Goal: Navigation & Orientation: Find specific page/section

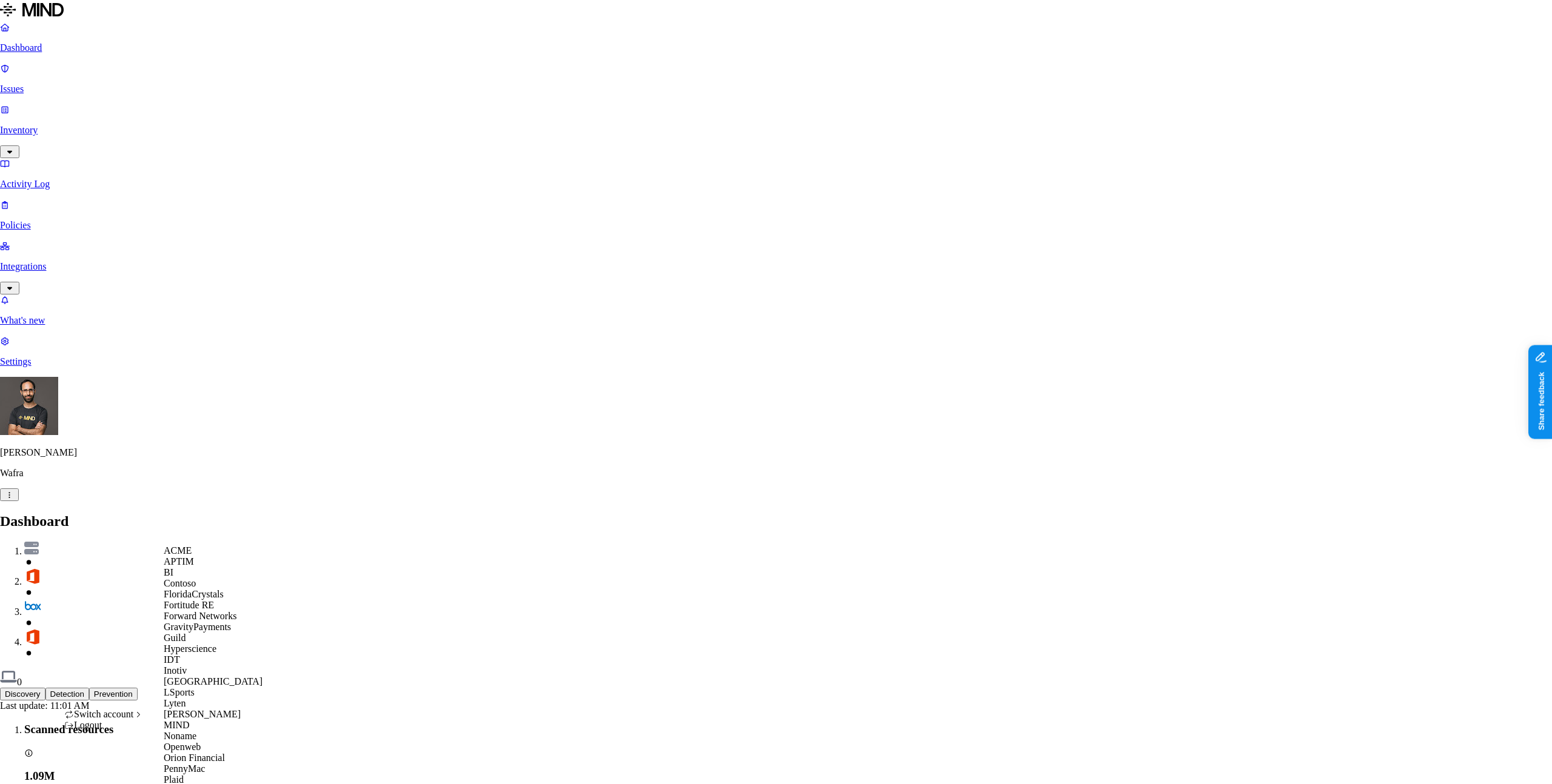
scroll to position [145, 0]
click at [204, 665] on div "Inotiv" at bounding box center [213, 670] width 99 height 11
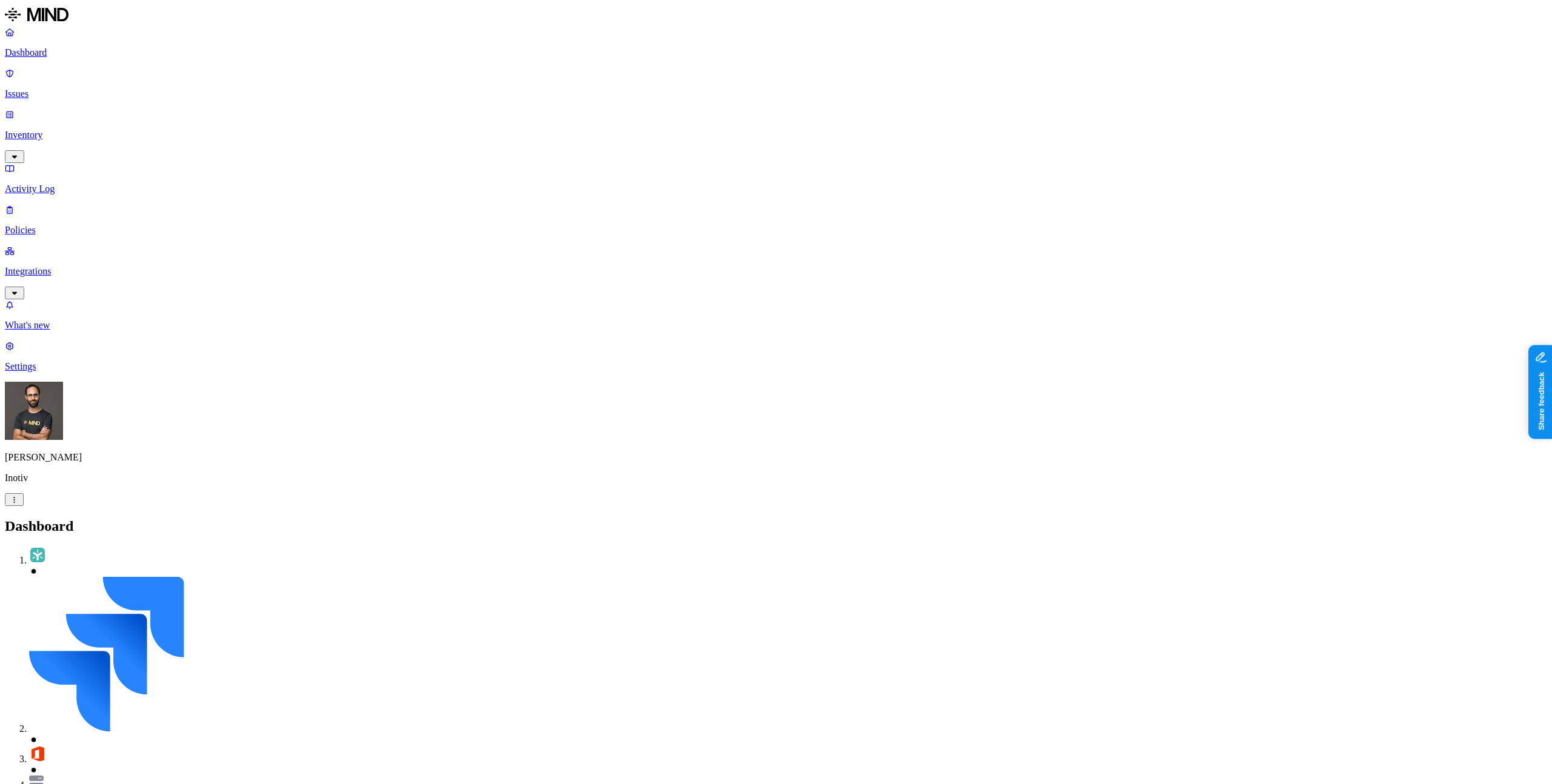
click at [42, 245] on link "Integrations" at bounding box center [776, 270] width 1542 height 52
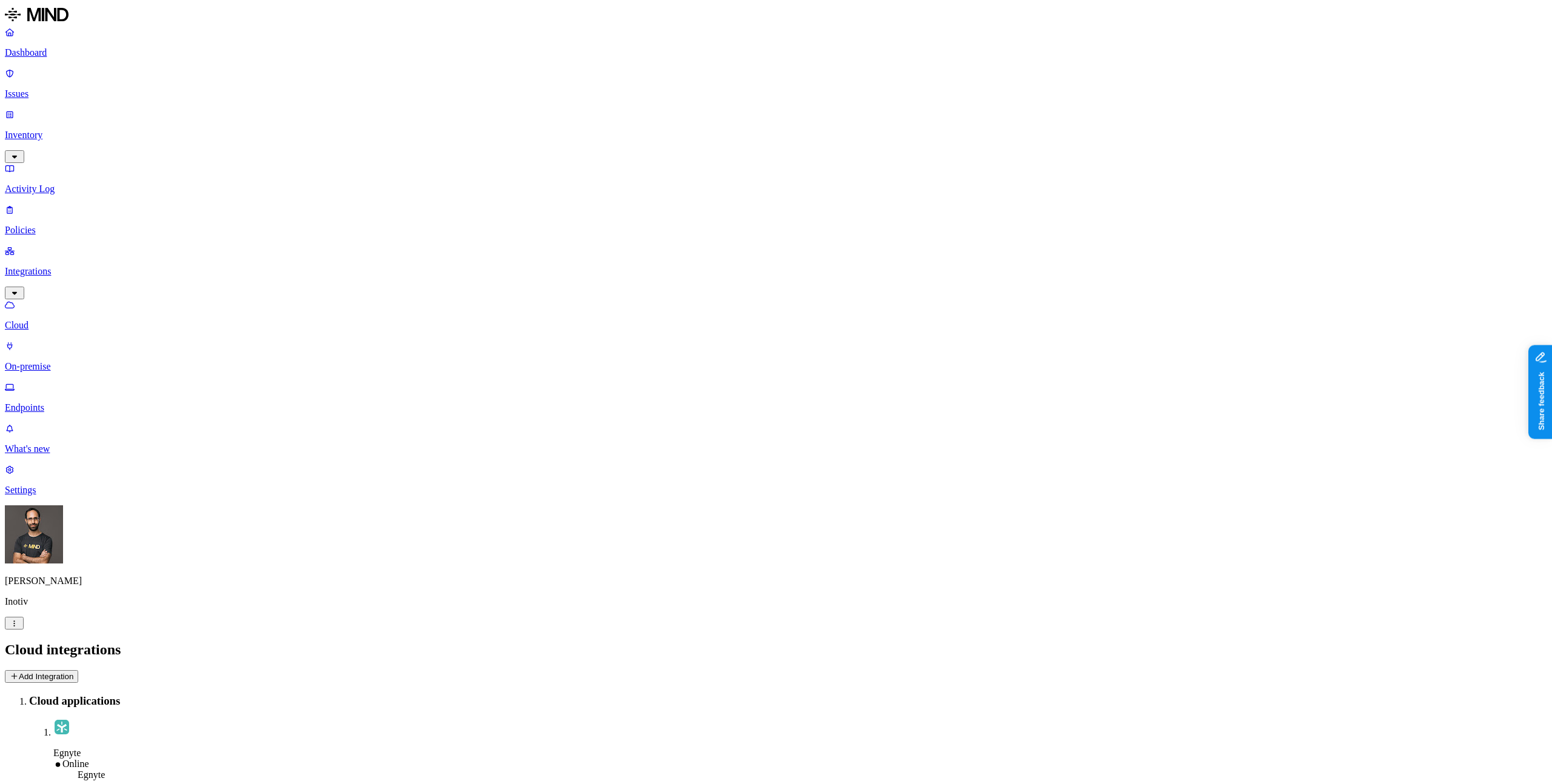
click at [57, 361] on p "On-premise" at bounding box center [776, 366] width 1542 height 11
click at [76, 319] on p "Cloud" at bounding box center [776, 324] width 1542 height 11
click at [74, 361] on p "On-premise" at bounding box center [776, 366] width 1542 height 11
click at [75, 319] on p "Cloud" at bounding box center [776, 324] width 1542 height 11
click at [71, 361] on p "On-premise" at bounding box center [776, 366] width 1542 height 11
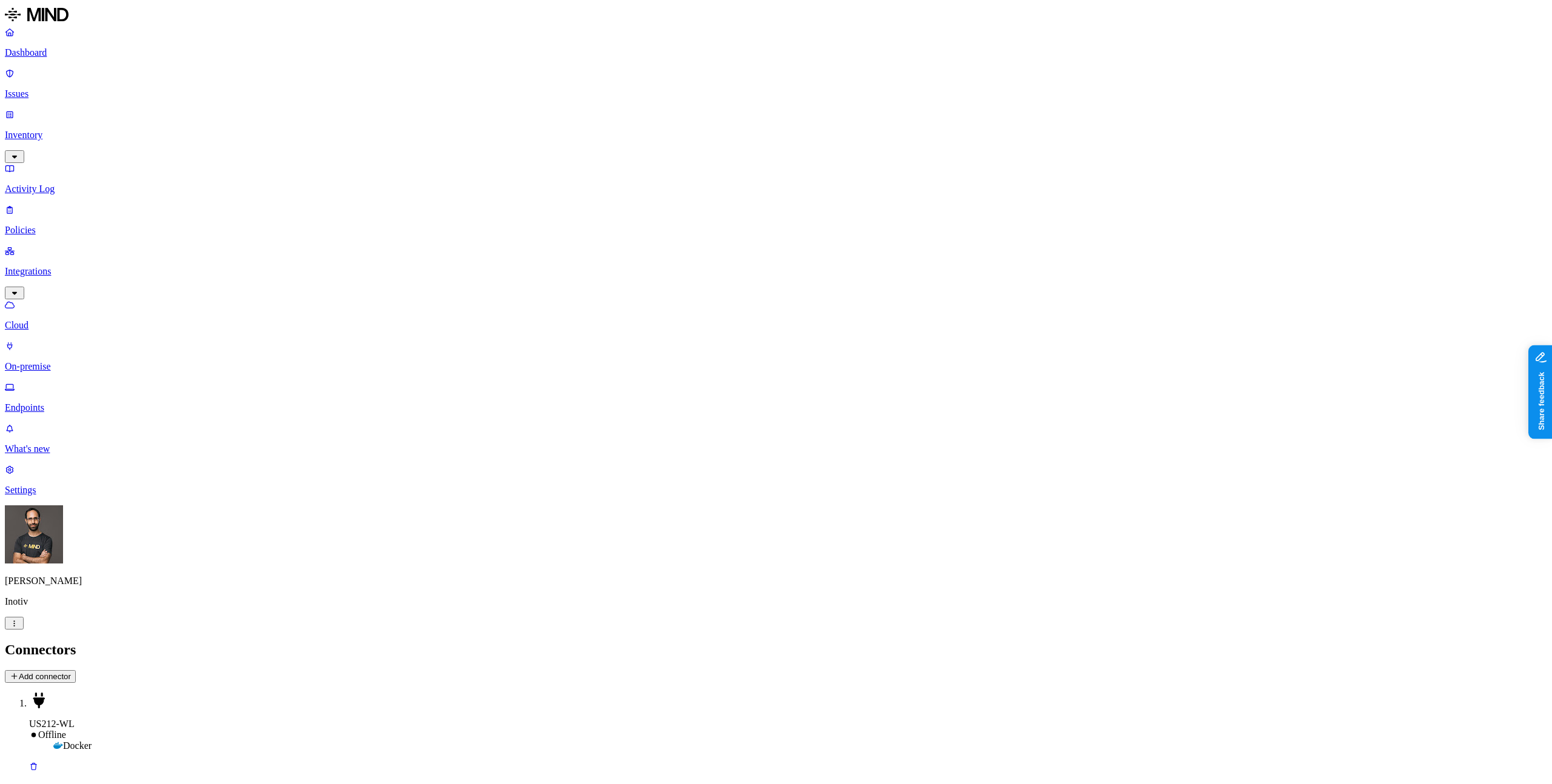
click at [62, 403] on p "Endpoints" at bounding box center [776, 408] width 1542 height 11
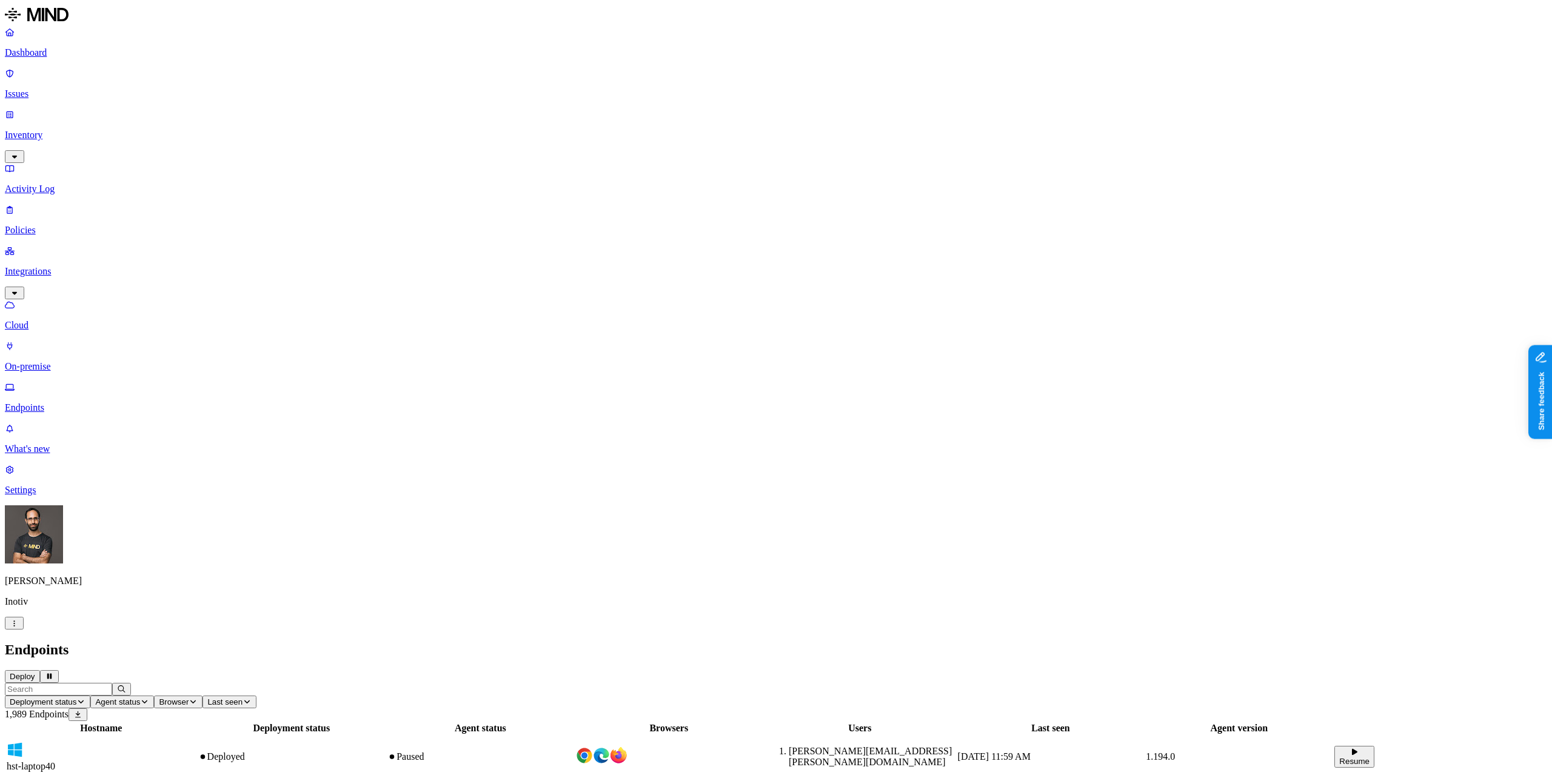
click at [63, 361] on p "On-premise" at bounding box center [776, 366] width 1542 height 11
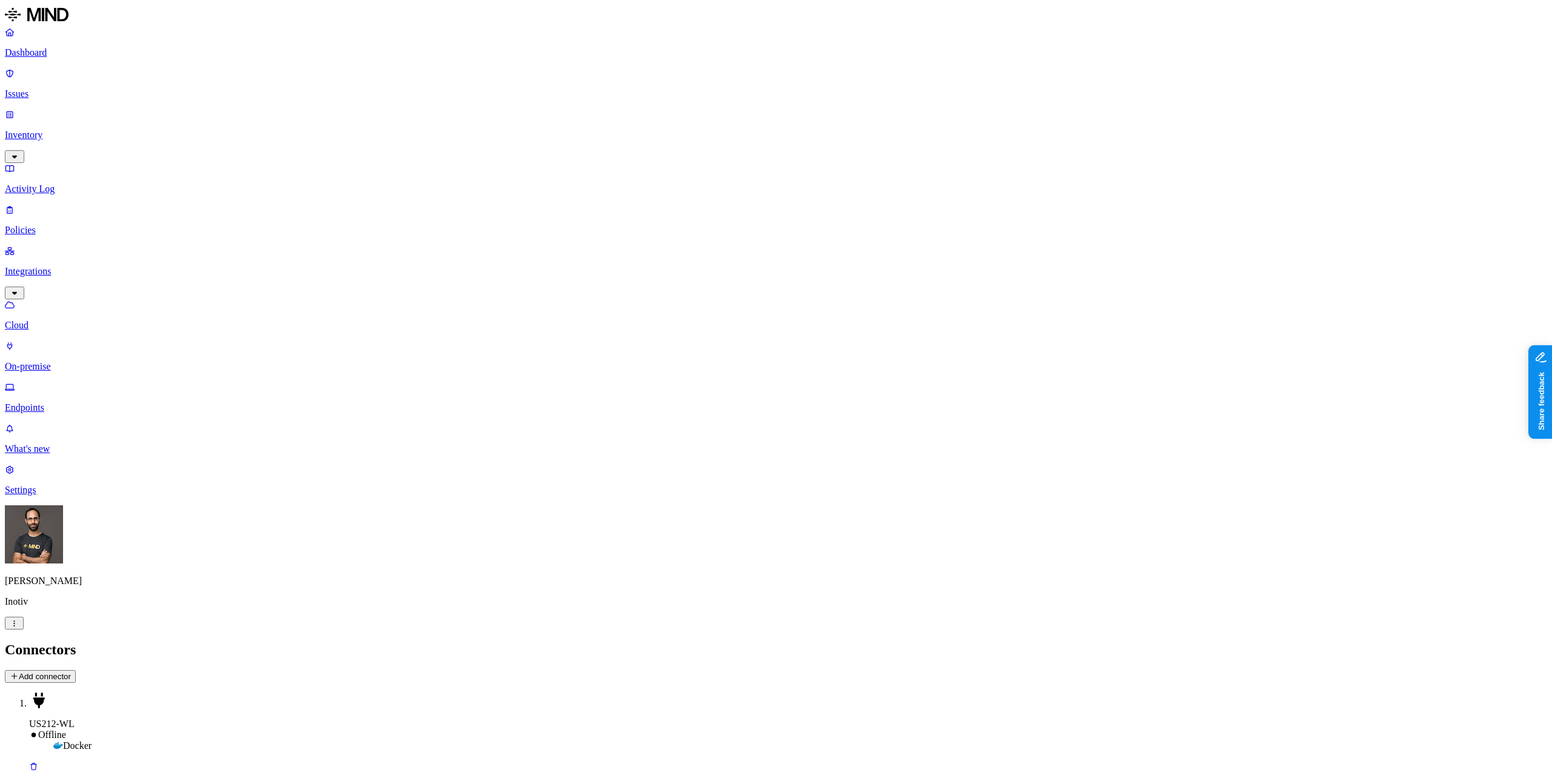
click at [81, 319] on p "Cloud" at bounding box center [776, 324] width 1542 height 11
click at [69, 340] on link "On-premise" at bounding box center [776, 356] width 1542 height 31
click at [581, 693] on div "US212-WL Offline Docker" at bounding box center [776, 732] width 1542 height 79
